Goal: Find specific page/section: Find specific page/section

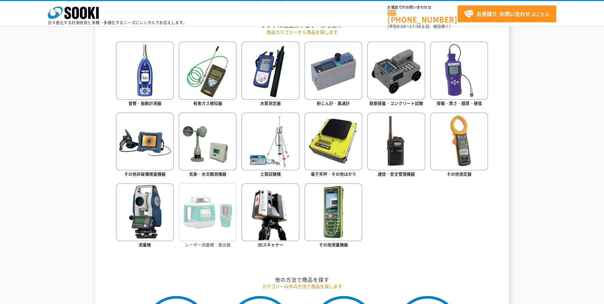
scroll to position [287, 0]
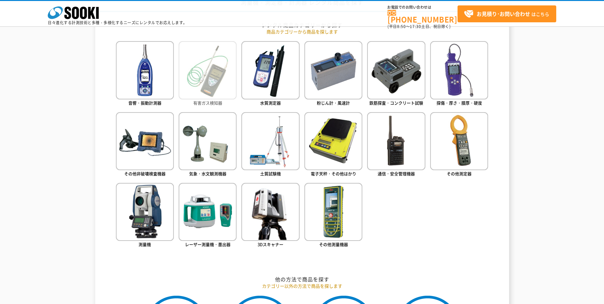
click at [221, 91] on img at bounding box center [208, 70] width 58 height 58
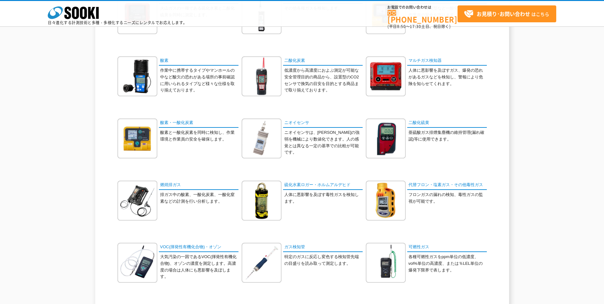
scroll to position [96, 0]
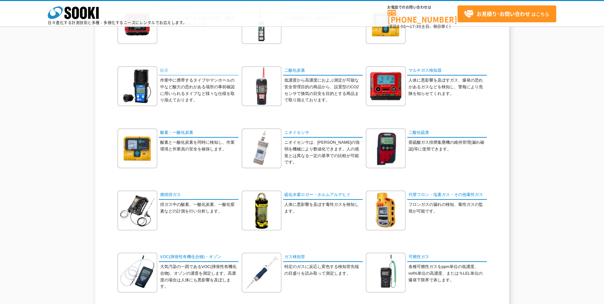
click at [165, 72] on link "酸素" at bounding box center [199, 70] width 80 height 9
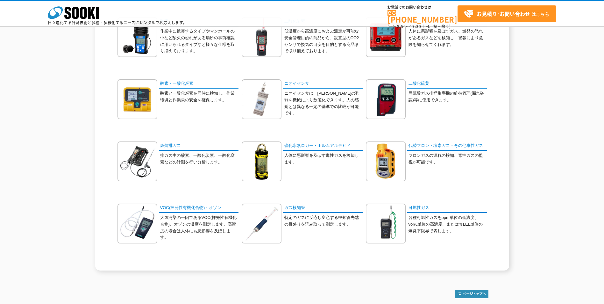
scroll to position [202, 0]
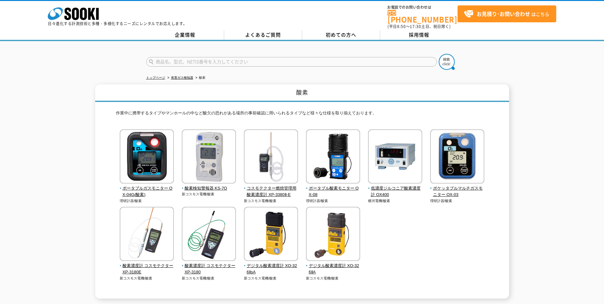
scroll to position [32, 0]
